Goal: Transaction & Acquisition: Purchase product/service

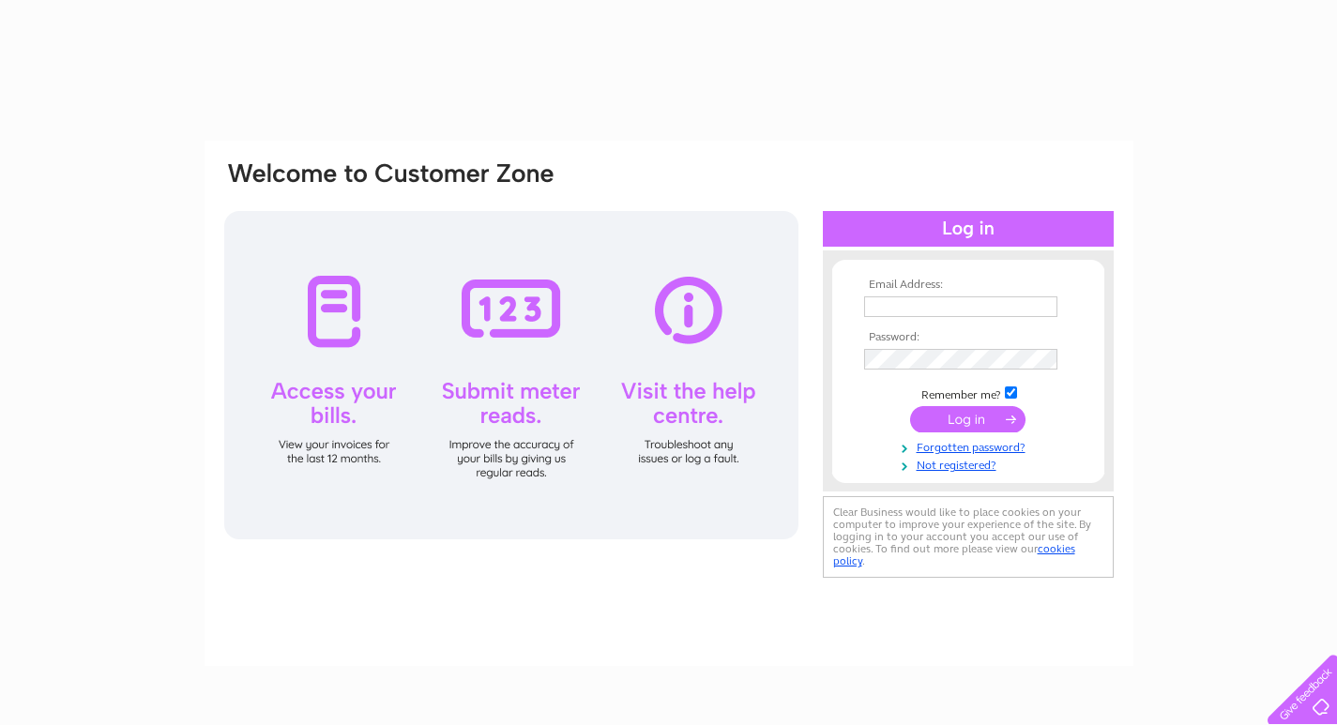
type input "[EMAIL_ADDRESS][DOMAIN_NAME]"
click at [1006, 421] on input "submit" at bounding box center [967, 419] width 115 height 26
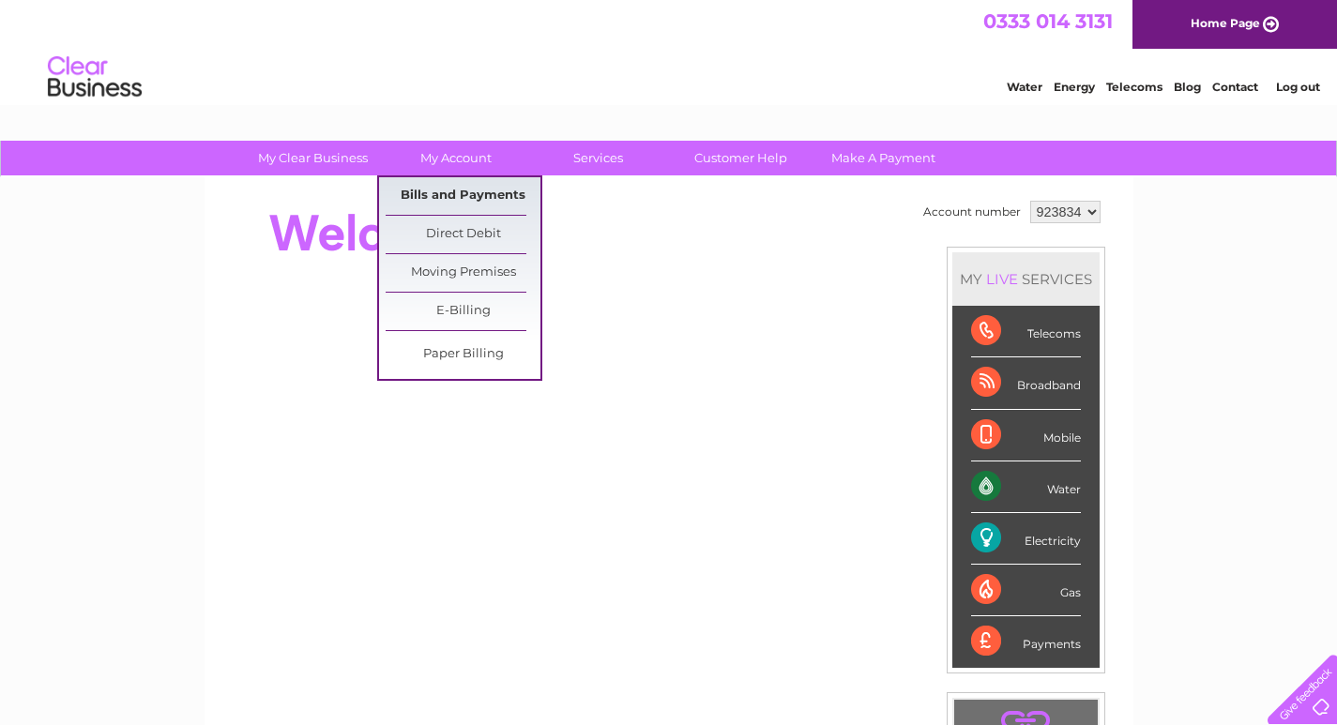
click at [460, 192] on link "Bills and Payments" at bounding box center [463, 196] width 155 height 38
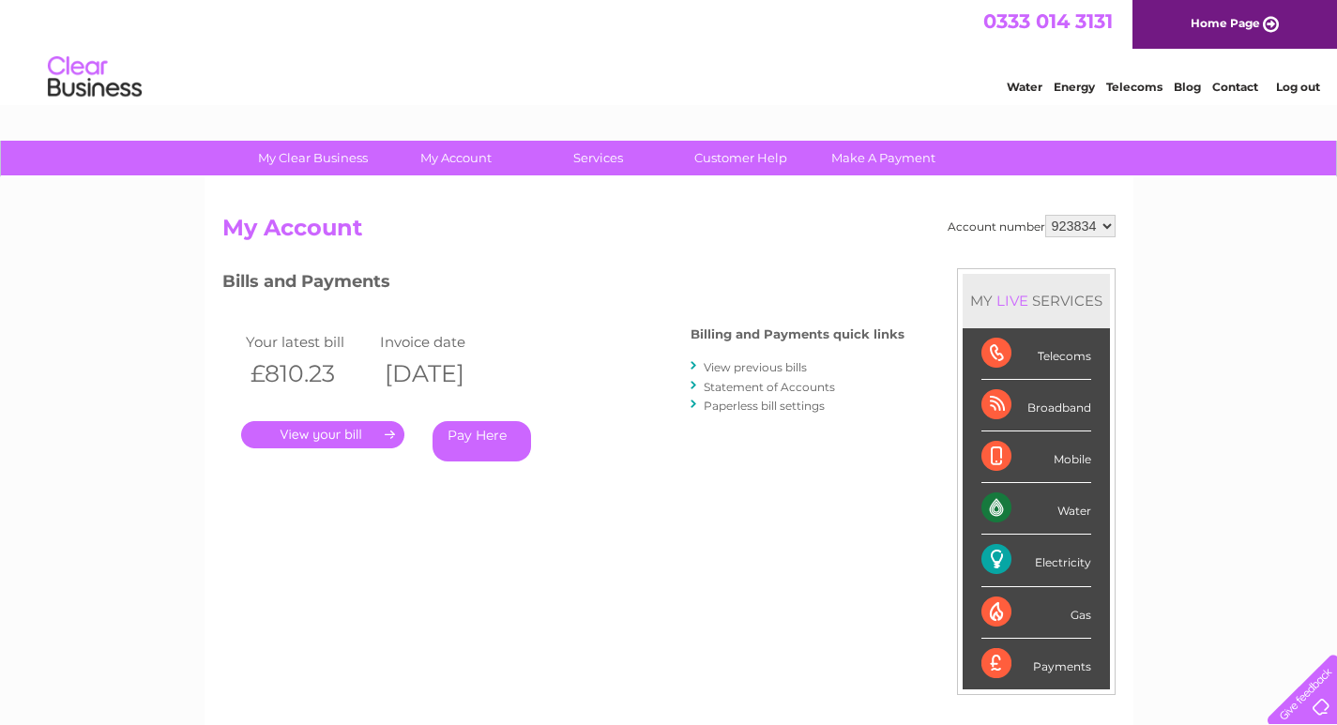
click at [484, 439] on link "Pay Here" at bounding box center [481, 441] width 98 height 40
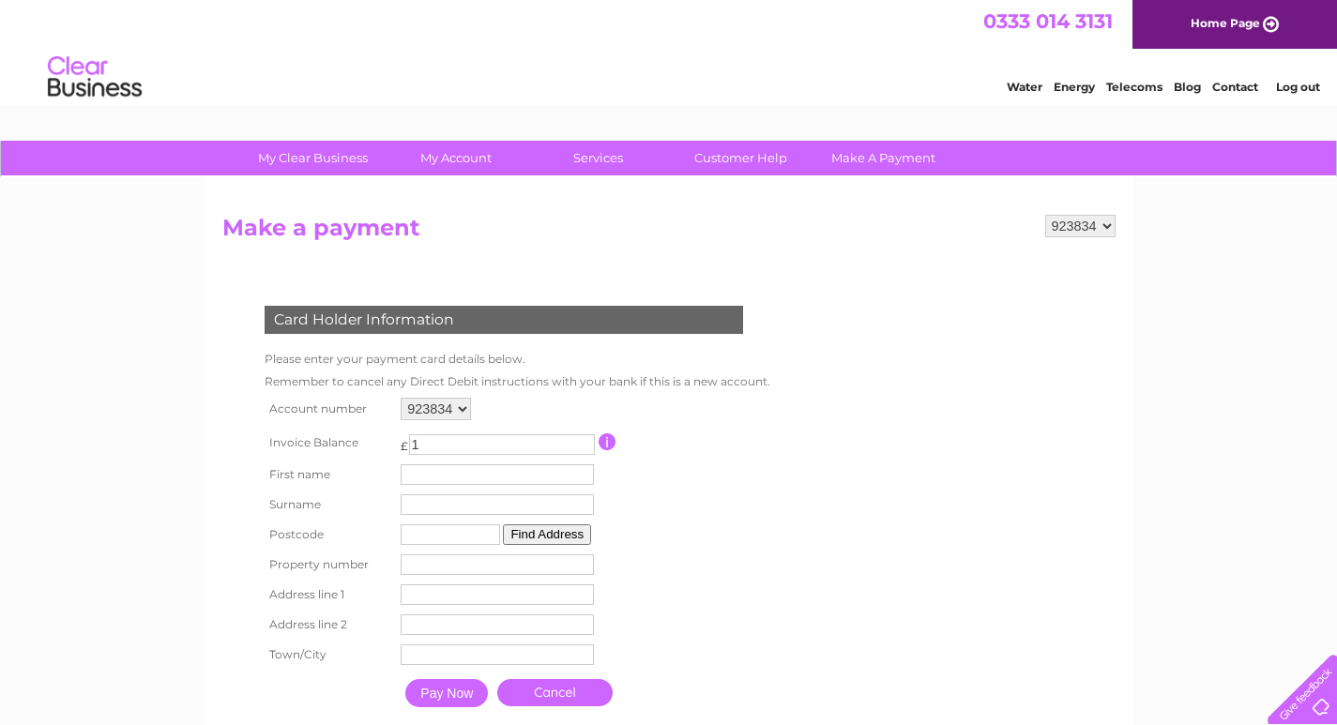
type input "1"
click at [579, 443] on input "1" at bounding box center [502, 444] width 186 height 21
type input "810.23"
click at [416, 474] on input "text" at bounding box center [497, 474] width 193 height 21
type input "Gordon"
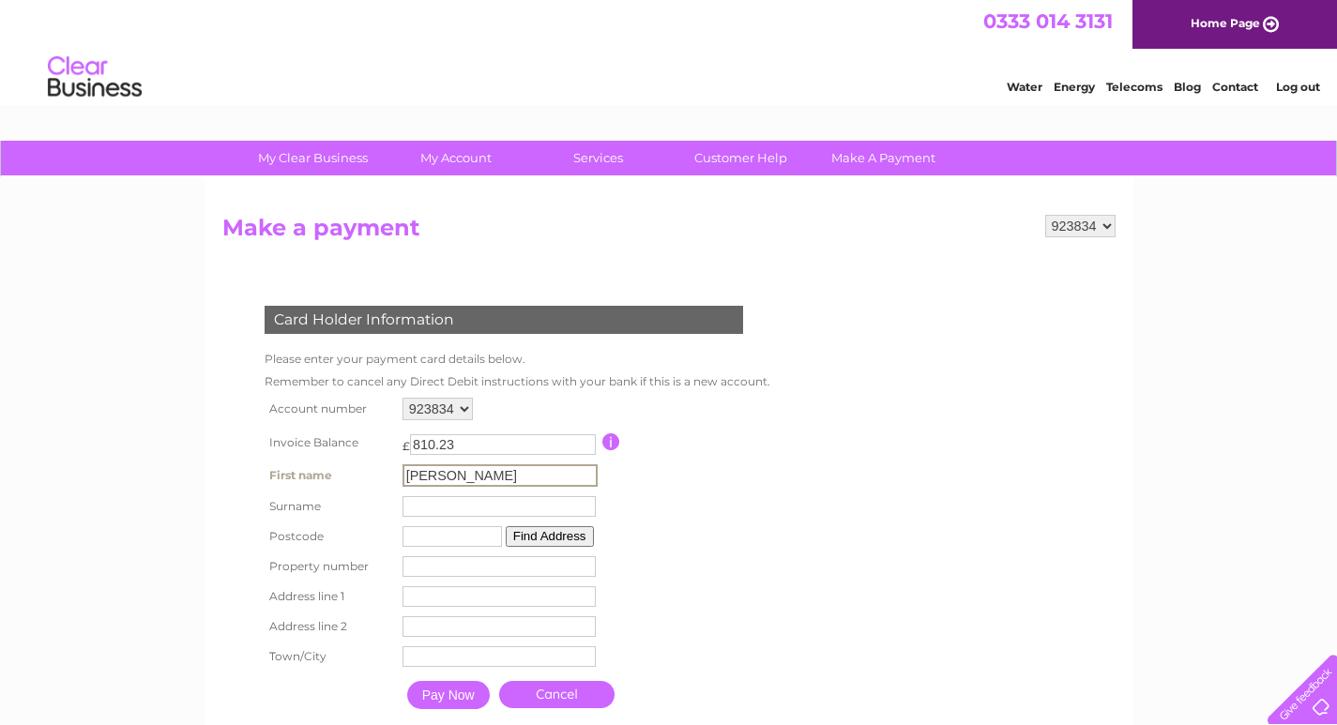
type input "Sinclair"
click at [430, 537] on input "text" at bounding box center [451, 536] width 99 height 21
type input "ML1 1LY"
click at [432, 570] on input "number" at bounding box center [497, 564] width 193 height 21
type input "66"
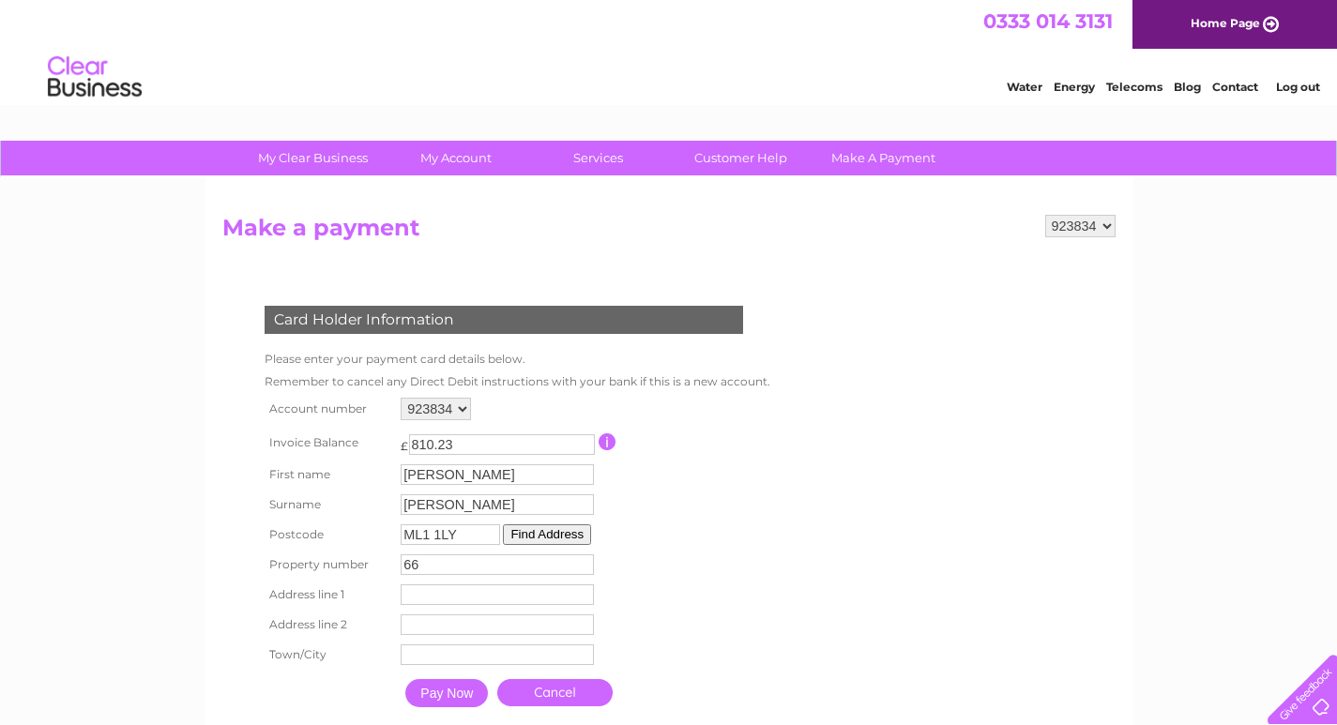
click at [420, 592] on input "text" at bounding box center [497, 594] width 193 height 21
type input "DINSMORE OPTICIANS"
type input "66 BRANDON PARADE EAST"
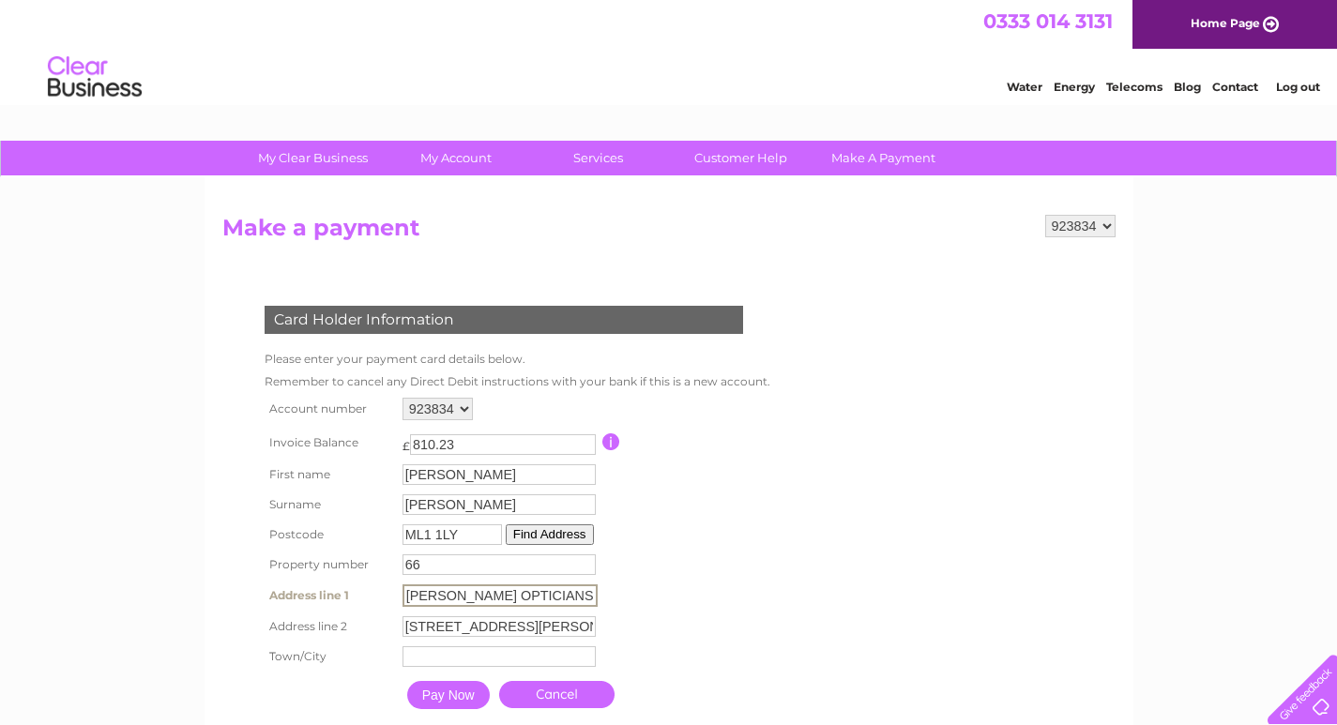
type input "MOTHERWELL"
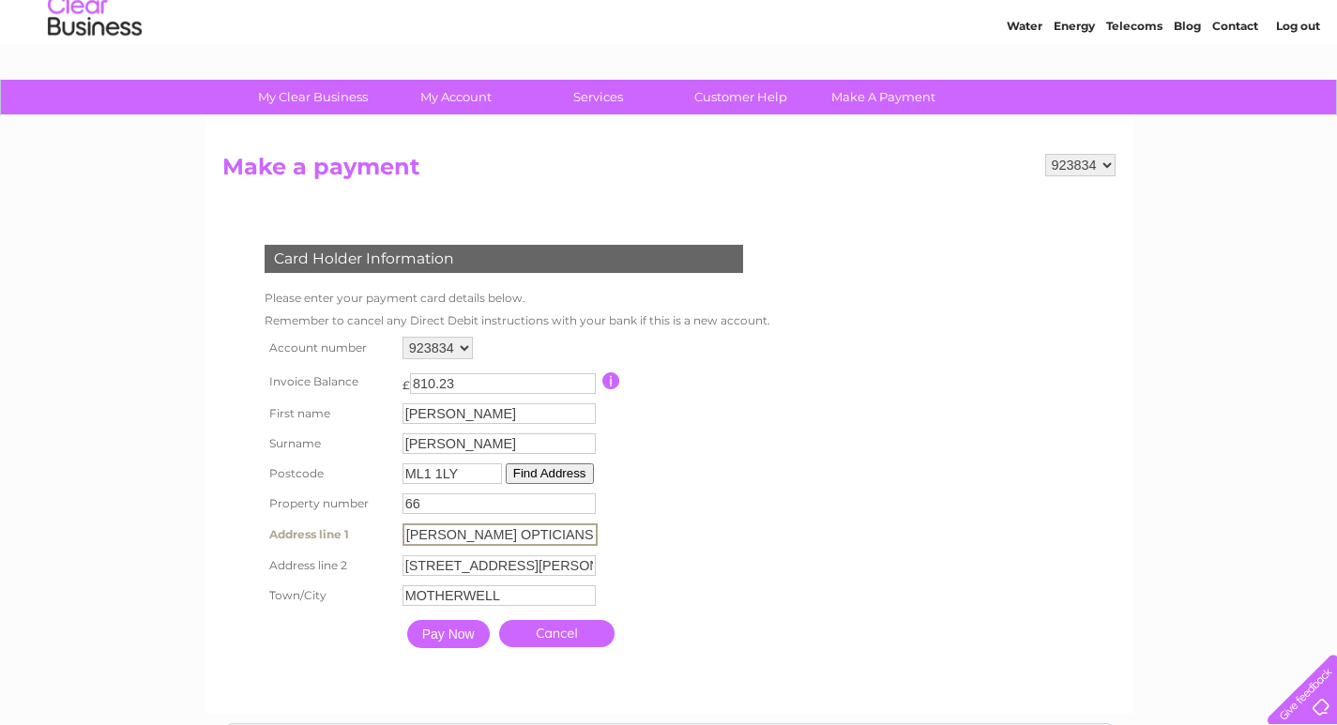
scroll to position [94, 0]
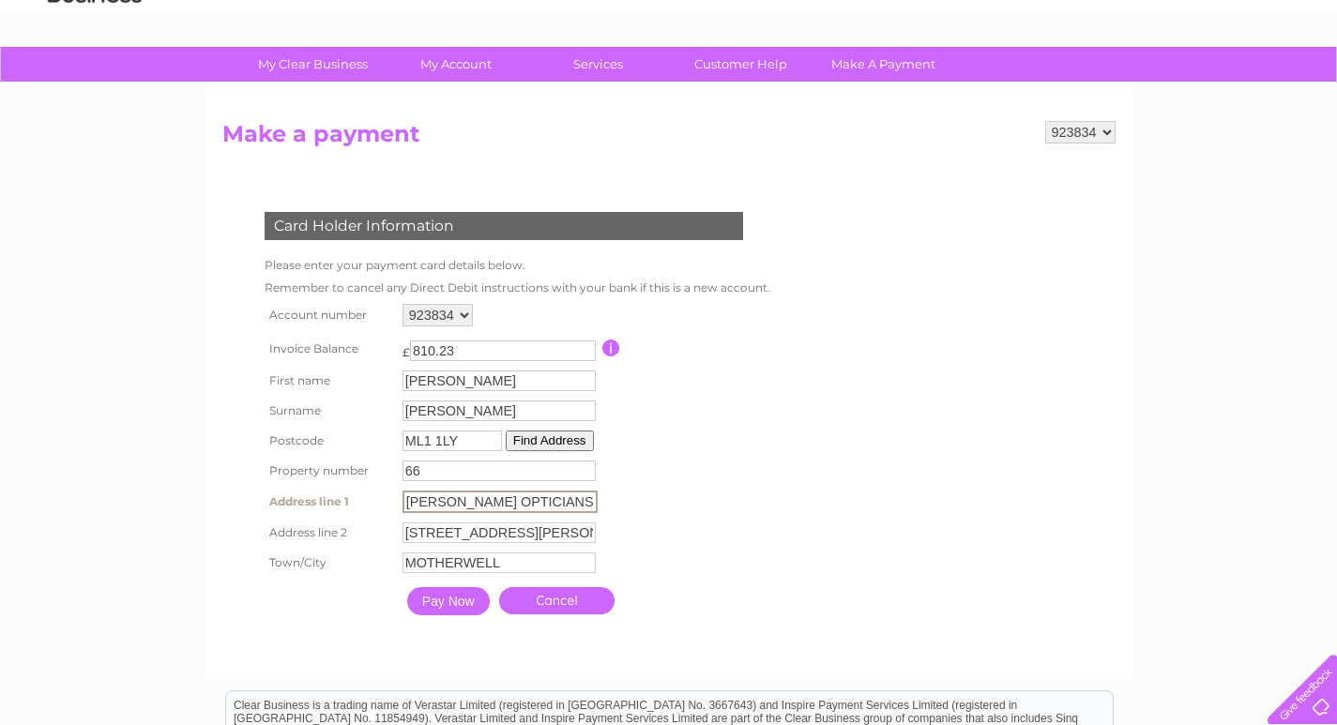
click at [447, 597] on input "Pay Now" at bounding box center [448, 601] width 83 height 28
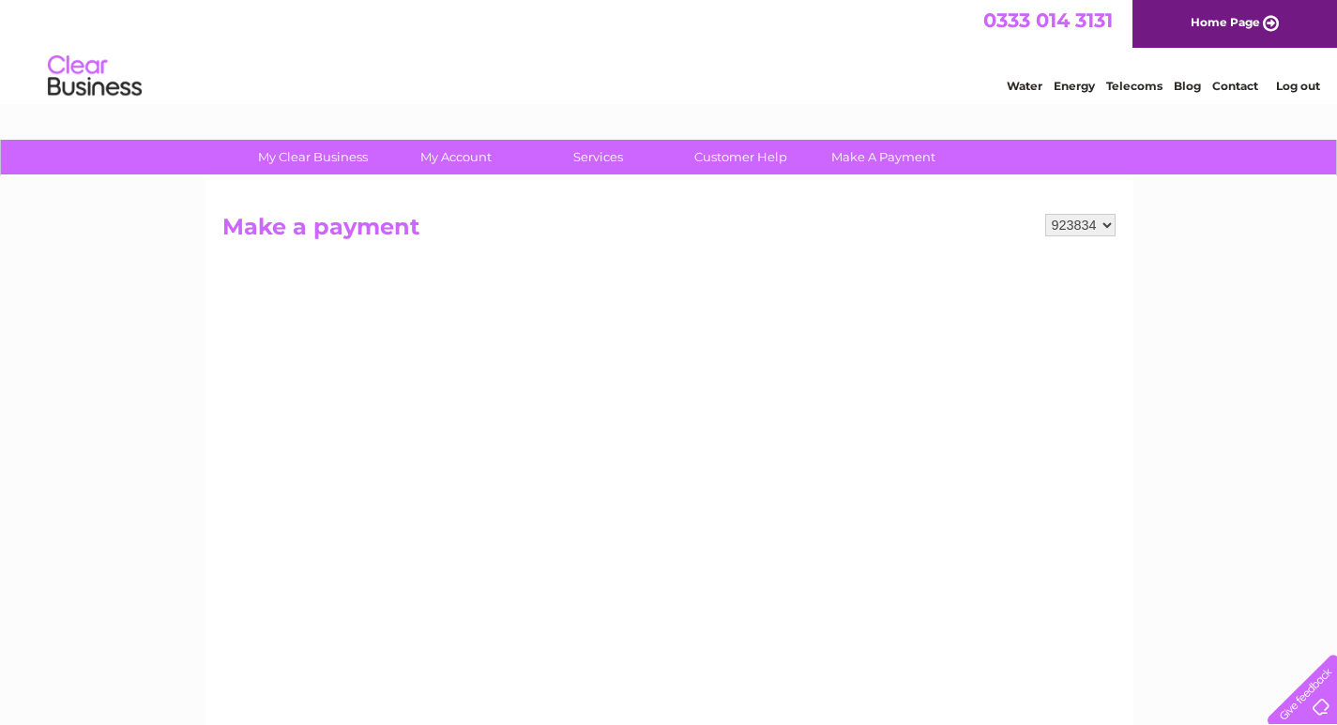
scroll to position [0, 0]
